Goal: Contribute content: Add original content to the website for others to see

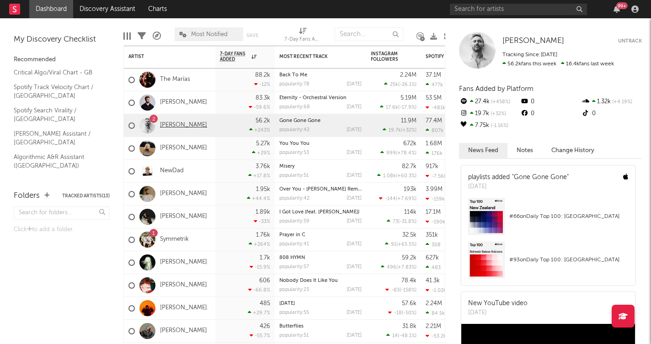
click at [166, 123] on link "[PERSON_NAME]" at bounding box center [183, 126] width 47 height 8
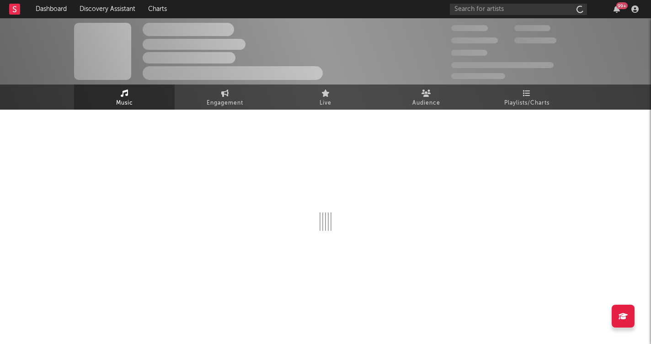
click at [166, 123] on div at bounding box center [325, 200] width 503 height 181
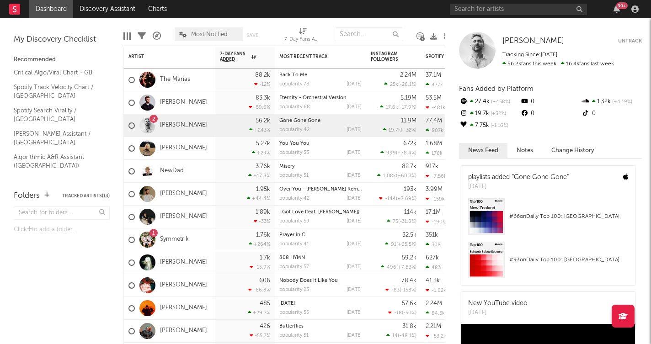
click at [181, 146] on link "[PERSON_NAME]" at bounding box center [183, 148] width 47 height 8
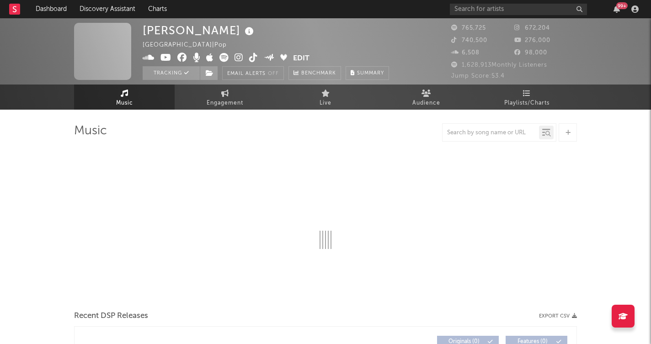
select select "6m"
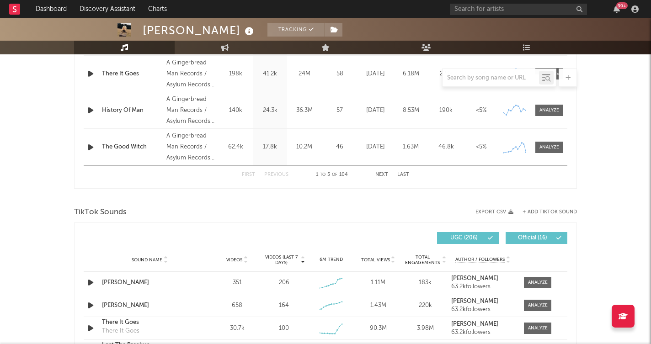
scroll to position [479, 0]
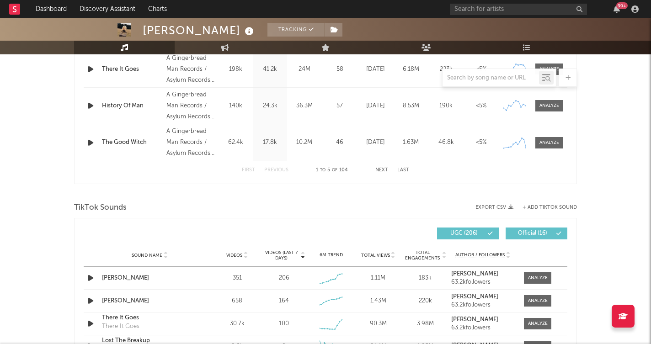
click at [539, 203] on div "TikTok Sounds" at bounding box center [325, 208] width 503 height 16
click at [541, 207] on button "+ Add TikTok Sound" at bounding box center [550, 207] width 54 height 5
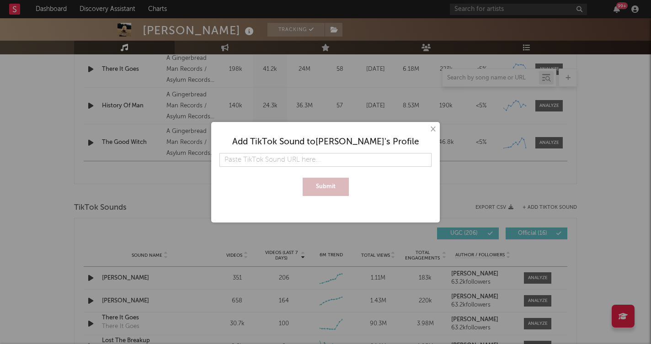
click at [349, 164] on input "text" at bounding box center [325, 160] width 212 height 14
type input "[URL][DOMAIN_NAME]"
click at [325, 184] on button "Submit" at bounding box center [326, 187] width 46 height 18
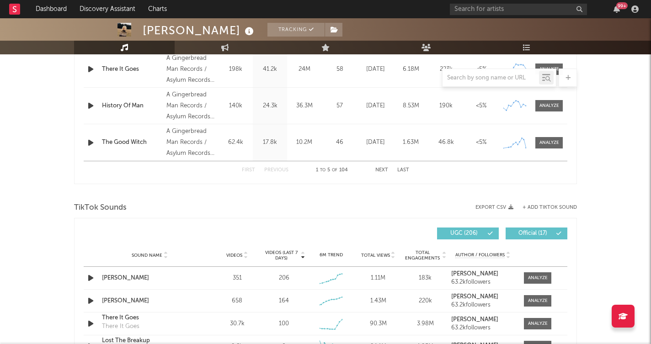
click at [546, 208] on button "+ Add TikTok Sound" at bounding box center [550, 207] width 54 height 5
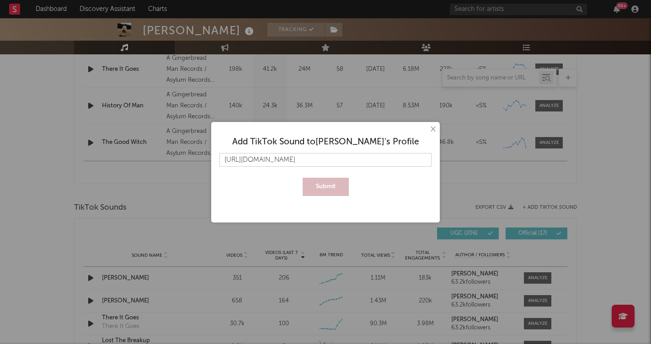
click at [385, 164] on input "[URL][DOMAIN_NAME]" at bounding box center [325, 160] width 212 height 14
type input "[URL][DOMAIN_NAME]"
click at [314, 187] on button "Submit" at bounding box center [326, 187] width 46 height 18
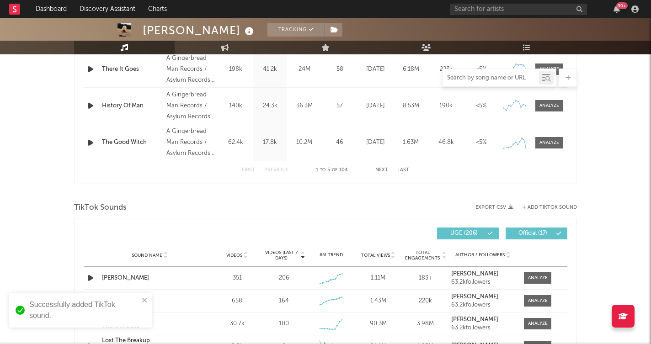
click at [460, 79] on input "text" at bounding box center [491, 78] width 96 height 7
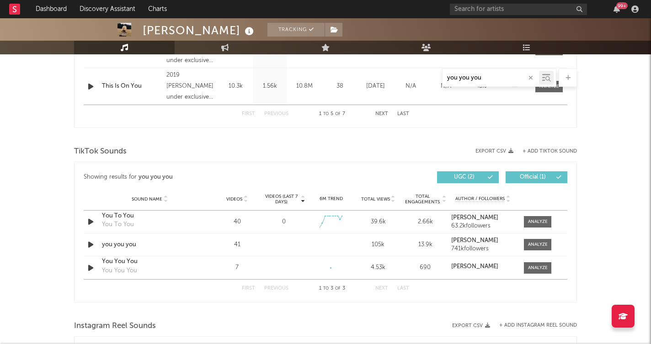
scroll to position [536, 0]
type input "you you you"
click at [540, 150] on button "+ Add TikTok Sound" at bounding box center [550, 150] width 54 height 5
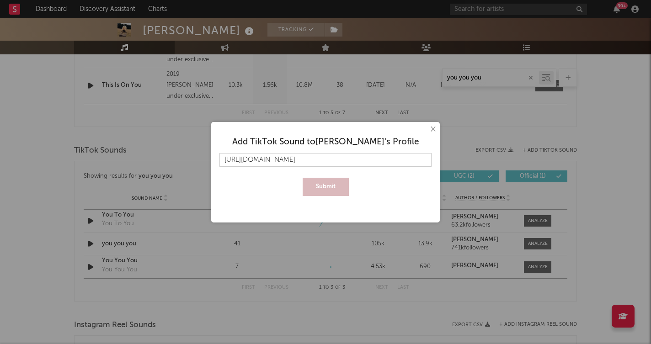
scroll to position [0, 12]
type input "[URL][DOMAIN_NAME]"
click at [330, 183] on button "Submit" at bounding box center [326, 187] width 46 height 18
